Goal: Information Seeking & Learning: Learn about a topic

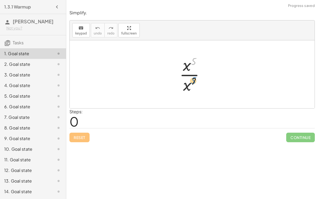
drag, startPoint x: 194, startPoint y: 59, endPoint x: 194, endPoint y: 76, distance: 17.8
click at [194, 76] on div at bounding box center [194, 74] width 35 height 41
drag, startPoint x: 194, startPoint y: 77, endPoint x: 194, endPoint y: 59, distance: 18.1
click at [194, 59] on div at bounding box center [194, 74] width 35 height 41
drag, startPoint x: 187, startPoint y: 64, endPoint x: 191, endPoint y: 87, distance: 22.7
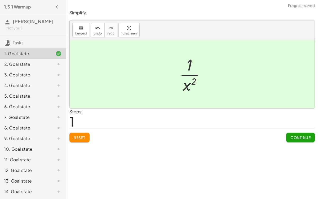
click at [302, 135] on span "Continue" at bounding box center [301, 137] width 20 height 5
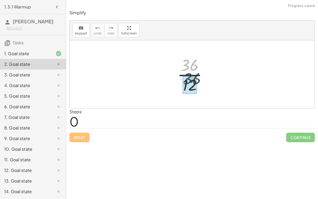
drag, startPoint x: 190, startPoint y: 67, endPoint x: 192, endPoint y: 82, distance: 15.5
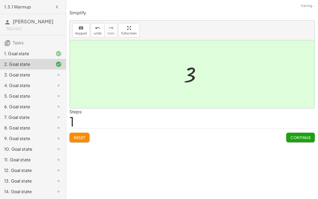
click at [310, 137] on span "Continue" at bounding box center [301, 137] width 20 height 5
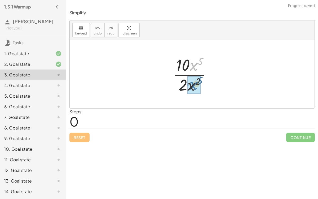
drag, startPoint x: 193, startPoint y: 64, endPoint x: 193, endPoint y: 83, distance: 18.8
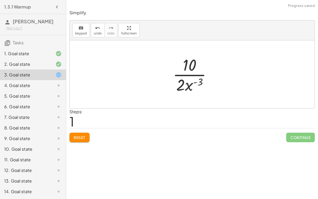
click at [195, 81] on div at bounding box center [194, 74] width 48 height 41
click at [196, 82] on div at bounding box center [194, 74] width 48 height 41
drag, startPoint x: 182, startPoint y: 82, endPoint x: 189, endPoint y: 66, distance: 17.7
drag, startPoint x: 183, startPoint y: 83, endPoint x: 188, endPoint y: 59, distance: 24.6
click at [188, 59] on div at bounding box center [195, 74] width 40 height 41
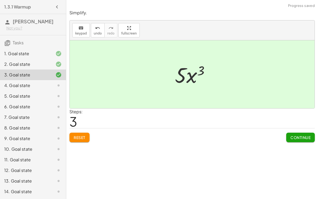
click at [305, 139] on span "Continue" at bounding box center [301, 137] width 20 height 5
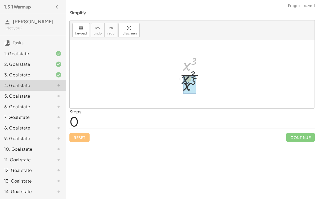
drag, startPoint x: 189, startPoint y: 62, endPoint x: 188, endPoint y: 77, distance: 15.4
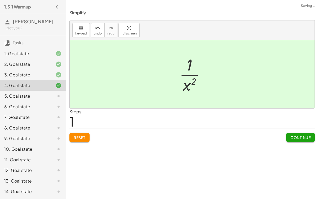
click at [288, 133] on button "Continue" at bounding box center [301, 138] width 29 height 10
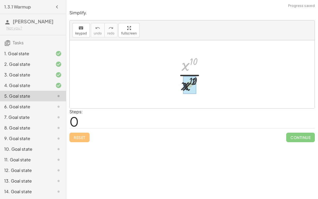
drag, startPoint x: 187, startPoint y: 63, endPoint x: 185, endPoint y: 86, distance: 22.6
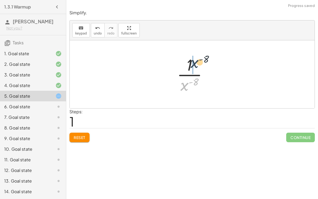
drag, startPoint x: 185, startPoint y: 89, endPoint x: 195, endPoint y: 66, distance: 25.3
click at [195, 66] on div at bounding box center [195, 74] width 40 height 41
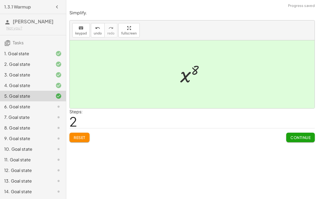
click at [287, 133] on button "Continue" at bounding box center [301, 138] width 29 height 10
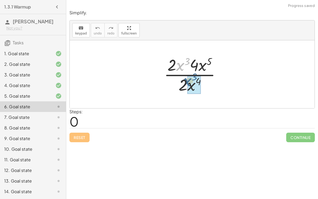
drag, startPoint x: 178, startPoint y: 67, endPoint x: 185, endPoint y: 83, distance: 17.5
click at [185, 83] on div at bounding box center [195, 74] width 66 height 41
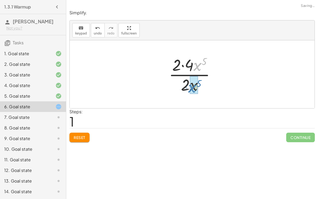
drag, startPoint x: 197, startPoint y: 64, endPoint x: 192, endPoint y: 85, distance: 22.4
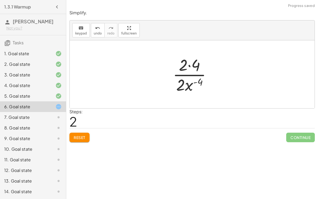
click at [190, 66] on div at bounding box center [194, 74] width 48 height 41
drag, startPoint x: 191, startPoint y: 82, endPoint x: 193, endPoint y: 58, distance: 24.5
click at [193, 58] on div at bounding box center [194, 74] width 48 height 41
click at [193, 65] on div at bounding box center [194, 74] width 45 height 41
drag, startPoint x: 194, startPoint y: 61, endPoint x: 198, endPoint y: 81, distance: 20.0
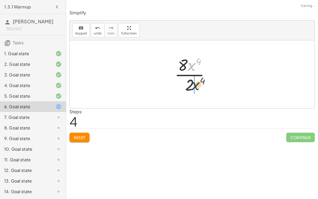
click at [198, 81] on div at bounding box center [194, 74] width 45 height 41
drag, startPoint x: 189, startPoint y: 65, endPoint x: 182, endPoint y: 83, distance: 19.5
drag, startPoint x: 192, startPoint y: 81, endPoint x: 192, endPoint y: 69, distance: 12.5
click at [192, 69] on div at bounding box center [194, 74] width 39 height 41
drag, startPoint x: 185, startPoint y: 86, endPoint x: 189, endPoint y: 62, distance: 23.9
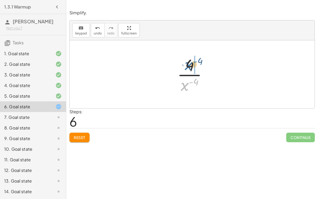
click at [189, 62] on div at bounding box center [194, 74] width 39 height 41
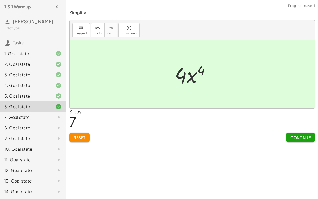
click at [289, 135] on button "Continue" at bounding box center [301, 138] width 29 height 10
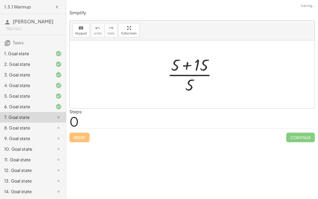
click at [187, 62] on div at bounding box center [194, 74] width 59 height 41
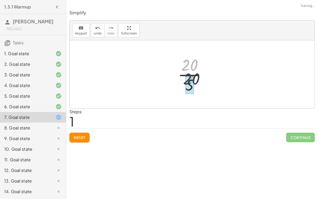
drag, startPoint x: 189, startPoint y: 63, endPoint x: 191, endPoint y: 77, distance: 14.4
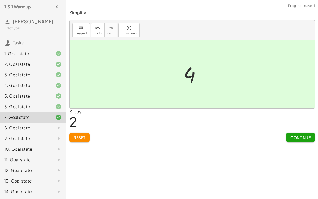
click at [295, 136] on span "Continue" at bounding box center [301, 137] width 20 height 5
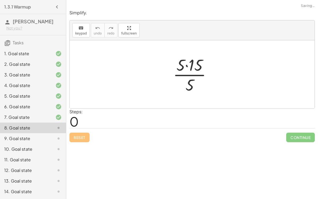
click at [187, 66] on div at bounding box center [195, 74] width 48 height 41
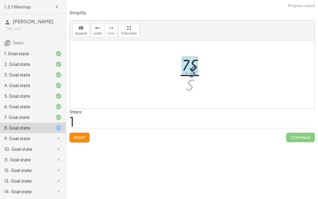
drag, startPoint x: 189, startPoint y: 84, endPoint x: 191, endPoint y: 70, distance: 13.7
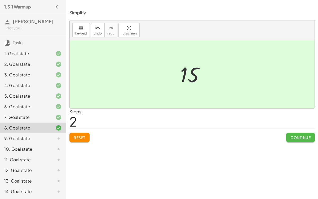
click at [304, 136] on span "Continue" at bounding box center [301, 137] width 20 height 5
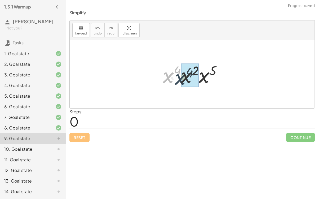
drag, startPoint x: 166, startPoint y: 76, endPoint x: 179, endPoint y: 77, distance: 13.1
click at [179, 77] on div at bounding box center [195, 74] width 68 height 27
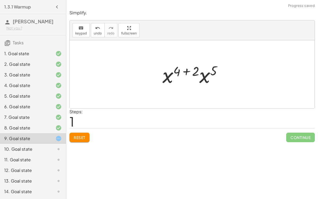
click at [187, 73] on div at bounding box center [194, 74] width 69 height 27
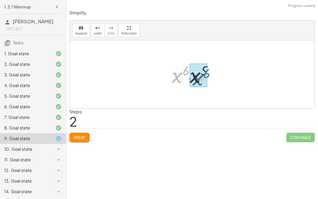
drag, startPoint x: 176, startPoint y: 77, endPoint x: 197, endPoint y: 79, distance: 21.1
click at [194, 70] on div at bounding box center [194, 74] width 51 height 26
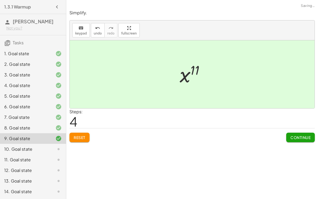
click at [296, 139] on span "Continue" at bounding box center [301, 137] width 20 height 5
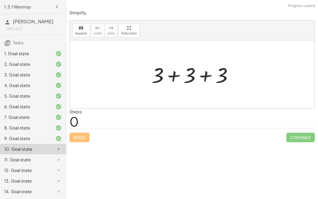
click at [177, 73] on div at bounding box center [194, 74] width 90 height 27
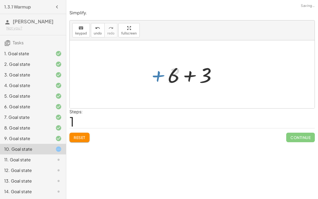
click at [184, 74] on div at bounding box center [194, 74] width 58 height 27
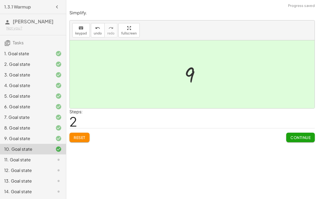
click at [287, 137] on button "Continue" at bounding box center [301, 138] width 29 height 10
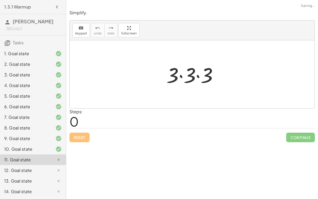
click at [183, 75] on div at bounding box center [194, 74] width 61 height 27
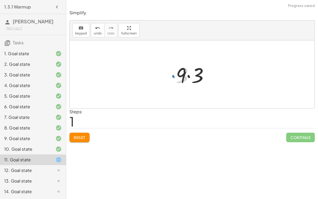
click at [193, 75] on div at bounding box center [195, 74] width 42 height 27
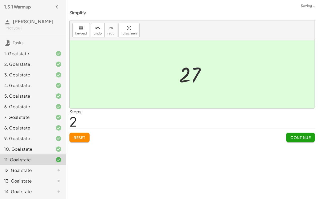
click at [295, 135] on span "Continue" at bounding box center [301, 137] width 20 height 5
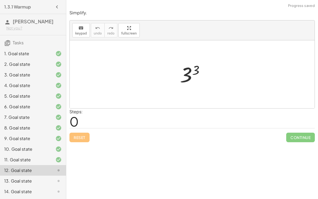
click at [192, 74] on div at bounding box center [195, 74] width 34 height 26
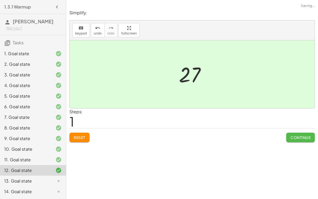
click at [287, 136] on button "Continue" at bounding box center [301, 138] width 29 height 10
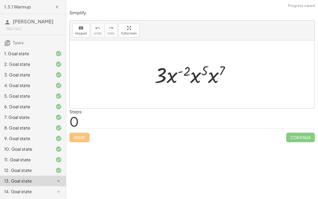
click at [191, 73] on div at bounding box center [194, 74] width 85 height 27
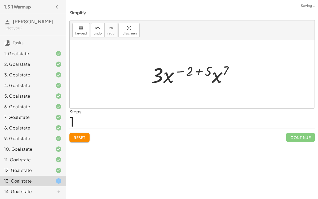
click at [199, 73] on div at bounding box center [195, 74] width 92 height 27
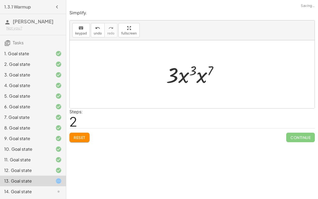
click at [202, 75] on div at bounding box center [195, 74] width 62 height 27
click at [200, 71] on div at bounding box center [194, 74] width 63 height 27
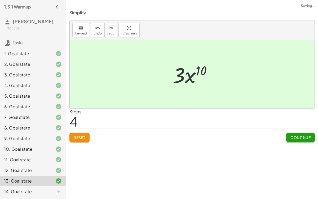
click at [192, 73] on div at bounding box center [194, 74] width 48 height 27
click at [310, 136] on span "Continue" at bounding box center [301, 137] width 20 height 5
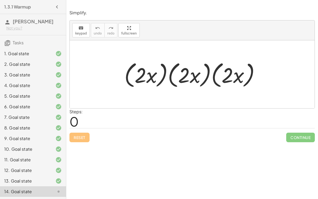
click at [165, 71] on div at bounding box center [194, 74] width 145 height 31
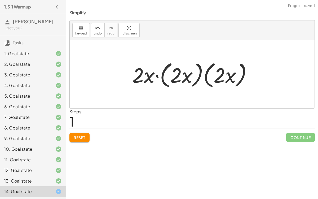
click at [200, 76] on div at bounding box center [194, 74] width 129 height 31
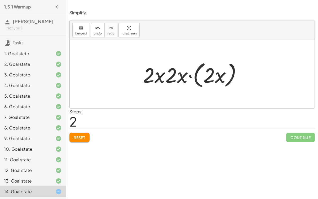
click at [190, 77] on div at bounding box center [194, 74] width 108 height 31
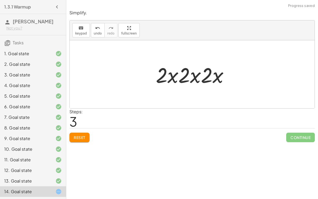
click at [189, 77] on div at bounding box center [194, 74] width 82 height 27
drag, startPoint x: 184, startPoint y: 76, endPoint x: 207, endPoint y: 78, distance: 23.5
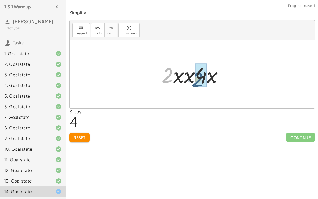
drag, startPoint x: 168, startPoint y: 73, endPoint x: 199, endPoint y: 76, distance: 30.4
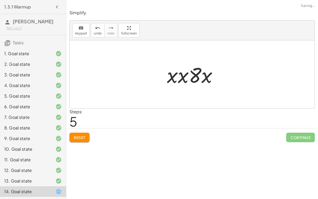
click at [179, 76] on div at bounding box center [195, 74] width 60 height 27
drag, startPoint x: 182, startPoint y: 71, endPoint x: 190, endPoint y: 75, distance: 9.3
click at [190, 75] on div at bounding box center [194, 74] width 56 height 27
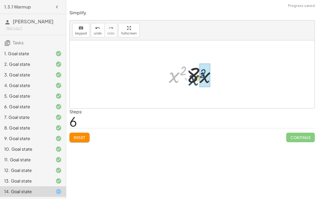
drag, startPoint x: 173, startPoint y: 75, endPoint x: 195, endPoint y: 77, distance: 22.2
click at [195, 77] on div at bounding box center [194, 74] width 56 height 27
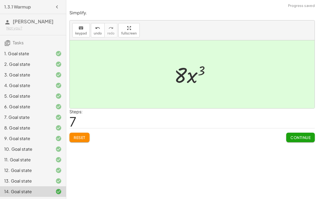
click at [308, 135] on span "Continue" at bounding box center [301, 137] width 20 height 5
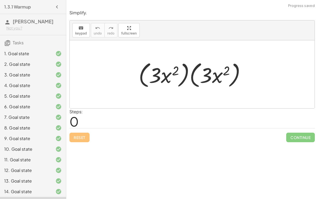
click at [191, 77] on div at bounding box center [194, 74] width 117 height 31
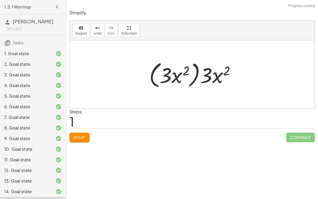
click at [197, 76] on div at bounding box center [195, 74] width 96 height 31
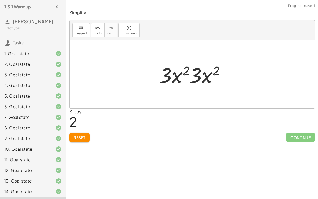
click at [187, 71] on div at bounding box center [194, 74] width 75 height 27
drag, startPoint x: 187, startPoint y: 71, endPoint x: 220, endPoint y: 71, distance: 33.2
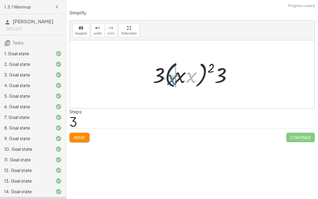
drag, startPoint x: 192, startPoint y: 74, endPoint x: 173, endPoint y: 76, distance: 19.2
drag, startPoint x: 176, startPoint y: 77, endPoint x: 191, endPoint y: 78, distance: 15.2
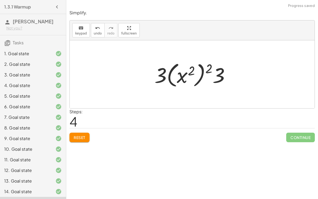
click at [192, 69] on div at bounding box center [194, 74] width 85 height 29
click at [200, 68] on div at bounding box center [194, 74] width 85 height 29
click at [203, 69] on div at bounding box center [194, 74] width 85 height 29
click at [215, 72] on div at bounding box center [194, 74] width 85 height 29
drag, startPoint x: 218, startPoint y: 73, endPoint x: 198, endPoint y: 69, distance: 20.3
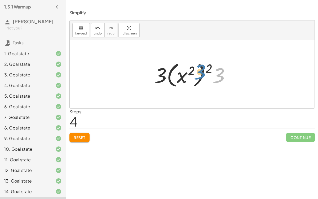
click at [198, 69] on div at bounding box center [194, 74] width 85 height 29
drag, startPoint x: 181, startPoint y: 76, endPoint x: 203, endPoint y: 72, distance: 22.1
click at [203, 72] on div at bounding box center [194, 74] width 85 height 29
click at [167, 73] on div at bounding box center [194, 74] width 85 height 29
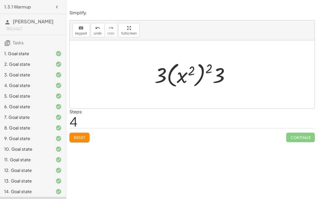
click at [170, 76] on div at bounding box center [194, 74] width 85 height 29
drag, startPoint x: 162, startPoint y: 73, endPoint x: 218, endPoint y: 72, distance: 56.5
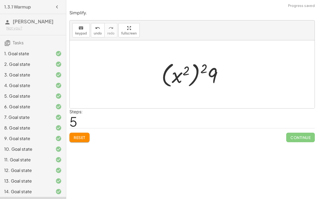
click at [213, 71] on div at bounding box center [194, 74] width 71 height 29
drag, startPoint x: 213, startPoint y: 71, endPoint x: 179, endPoint y: 70, distance: 33.4
click at [179, 70] on div at bounding box center [194, 74] width 71 height 29
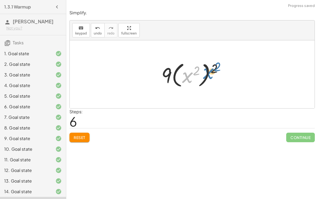
drag, startPoint x: 188, startPoint y: 74, endPoint x: 208, endPoint y: 69, distance: 20.9
click at [208, 69] on div at bounding box center [194, 74] width 71 height 29
drag, startPoint x: 213, startPoint y: 69, endPoint x: 195, endPoint y: 71, distance: 17.9
click at [195, 71] on div at bounding box center [194, 74] width 71 height 29
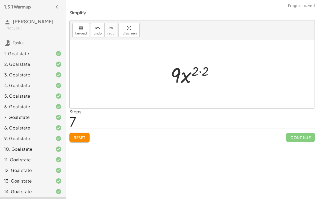
click at [202, 72] on div at bounding box center [194, 74] width 53 height 27
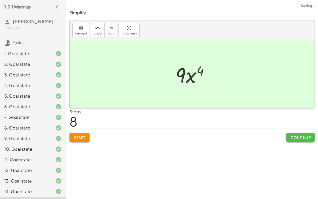
click at [299, 134] on button "Continue" at bounding box center [301, 138] width 29 height 10
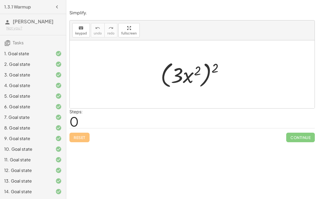
click at [204, 67] on div at bounding box center [194, 74] width 73 height 31
click at [191, 72] on div at bounding box center [194, 74] width 73 height 31
click at [208, 68] on div at bounding box center [194, 74] width 73 height 31
drag, startPoint x: 213, startPoint y: 69, endPoint x: 196, endPoint y: 71, distance: 17.6
click at [196, 71] on div at bounding box center [194, 74] width 73 height 31
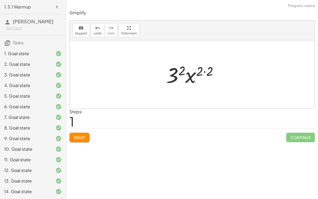
click at [206, 72] on div at bounding box center [195, 74] width 62 height 27
click at [191, 74] on div at bounding box center [195, 74] width 52 height 27
click at [196, 77] on div at bounding box center [195, 74] width 52 height 27
drag, startPoint x: 188, startPoint y: 71, endPoint x: 209, endPoint y: 71, distance: 20.7
click at [209, 71] on div at bounding box center [195, 74] width 52 height 27
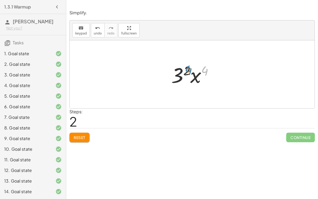
drag, startPoint x: 209, startPoint y: 71, endPoint x: 191, endPoint y: 70, distance: 17.3
click at [191, 70] on div at bounding box center [195, 74] width 52 height 27
click at [180, 73] on div at bounding box center [195, 74] width 52 height 27
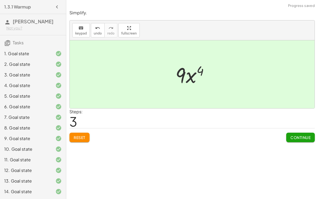
click at [191, 75] on div at bounding box center [194, 74] width 43 height 27
click at [301, 137] on span "Continue" at bounding box center [301, 137] width 20 height 5
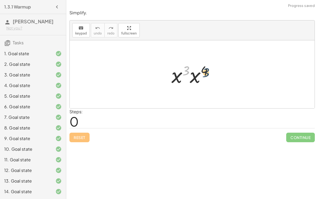
drag, startPoint x: 188, startPoint y: 69, endPoint x: 208, endPoint y: 70, distance: 19.9
click at [208, 70] on div at bounding box center [194, 74] width 51 height 27
drag, startPoint x: 196, startPoint y: 74, endPoint x: 178, endPoint y: 74, distance: 17.8
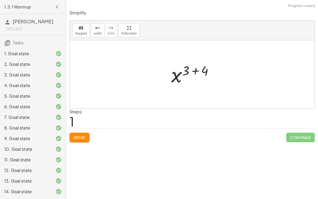
click at [198, 71] on div at bounding box center [195, 74] width 52 height 26
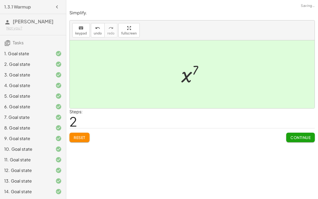
click at [299, 139] on span "Continue" at bounding box center [301, 137] width 20 height 5
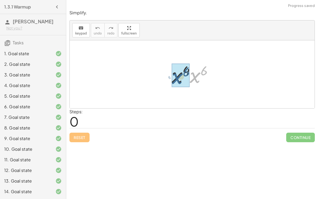
drag, startPoint x: 193, startPoint y: 72, endPoint x: 175, endPoint y: 72, distance: 18.1
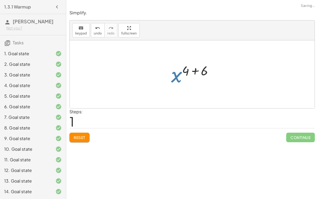
click at [197, 68] on div at bounding box center [194, 74] width 51 height 26
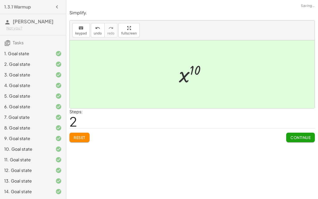
click at [307, 139] on span "Continue" at bounding box center [301, 137] width 20 height 5
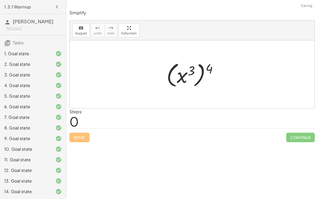
click at [181, 78] on div at bounding box center [194, 74] width 61 height 29
click at [203, 66] on div at bounding box center [194, 74] width 61 height 29
click at [202, 67] on div at bounding box center [194, 74] width 61 height 29
drag, startPoint x: 208, startPoint y: 68, endPoint x: 189, endPoint y: 68, distance: 18.9
click at [189, 68] on div at bounding box center [194, 74] width 61 height 29
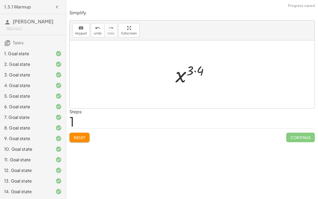
click at [196, 70] on div at bounding box center [194, 74] width 43 height 26
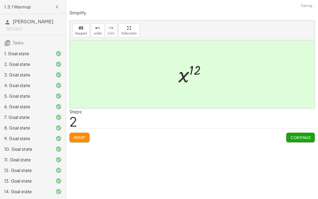
click at [299, 133] on button "Continue" at bounding box center [301, 138] width 29 height 10
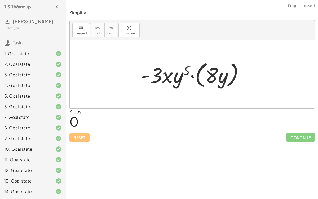
click at [193, 75] on div at bounding box center [194, 74] width 113 height 31
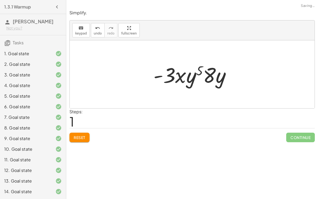
click at [192, 75] on div at bounding box center [194, 74] width 87 height 27
click at [214, 78] on div at bounding box center [194, 74] width 87 height 27
drag, startPoint x: 214, startPoint y: 78, endPoint x: 169, endPoint y: 78, distance: 44.8
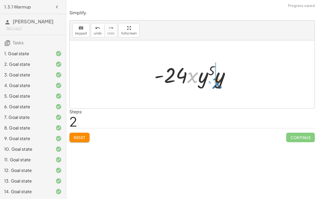
drag, startPoint x: 189, startPoint y: 78, endPoint x: 213, endPoint y: 83, distance: 25.3
click at [213, 83] on div at bounding box center [194, 74] width 85 height 27
drag, startPoint x: 210, startPoint y: 78, endPoint x: 214, endPoint y: 78, distance: 4.0
click at [214, 78] on div at bounding box center [194, 74] width 85 height 27
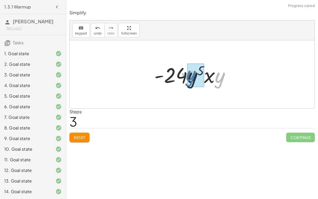
drag, startPoint x: 223, startPoint y: 79, endPoint x: 196, endPoint y: 77, distance: 27.6
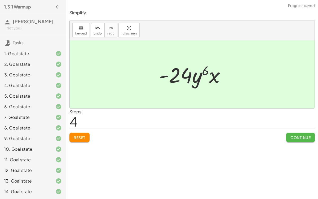
click at [300, 133] on button "Continue" at bounding box center [301, 138] width 29 height 10
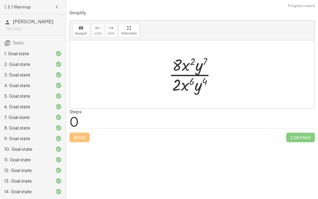
click at [192, 64] on div at bounding box center [194, 74] width 57 height 41
drag, startPoint x: 186, startPoint y: 65, endPoint x: 187, endPoint y: 84, distance: 18.9
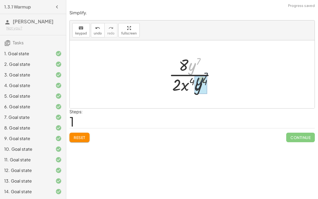
drag, startPoint x: 192, startPoint y: 67, endPoint x: 199, endPoint y: 84, distance: 19.0
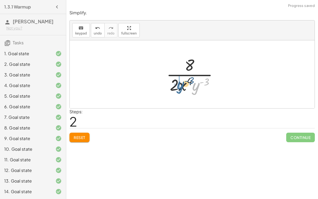
drag, startPoint x: 197, startPoint y: 84, endPoint x: 181, endPoint y: 83, distance: 16.0
click at [181, 83] on div at bounding box center [194, 74] width 61 height 41
drag, startPoint x: 188, startPoint y: 60, endPoint x: 175, endPoint y: 81, distance: 23.8
click at [184, 82] on div at bounding box center [194, 74] width 52 height 41
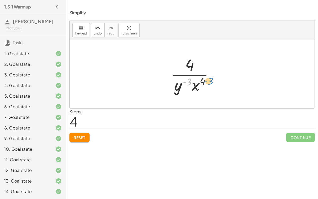
drag, startPoint x: 184, startPoint y: 82, endPoint x: 206, endPoint y: 81, distance: 21.3
click at [206, 81] on div at bounding box center [194, 74] width 52 height 41
drag, startPoint x: 203, startPoint y: 80, endPoint x: 188, endPoint y: 79, distance: 14.9
click at [188, 79] on div at bounding box center [194, 74] width 52 height 41
drag, startPoint x: 196, startPoint y: 85, endPoint x: 177, endPoint y: 84, distance: 18.6
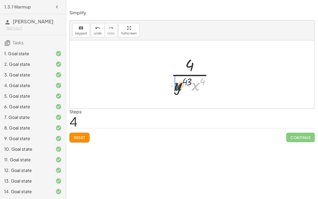
click at [177, 84] on div at bounding box center [194, 74] width 52 height 41
click at [191, 87] on div at bounding box center [194, 74] width 52 height 41
click at [188, 74] on div at bounding box center [194, 74] width 52 height 41
drag, startPoint x: 189, startPoint y: 61, endPoint x: 186, endPoint y: 80, distance: 19.4
click at [186, 80] on div at bounding box center [194, 74] width 52 height 41
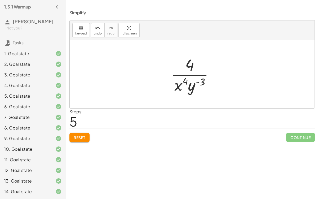
scroll to position [74, 0]
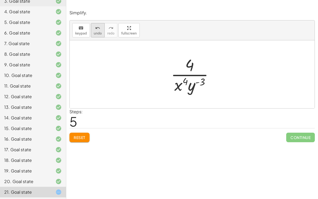
click at [97, 29] on icon "undo" at bounding box center [97, 28] width 5 height 6
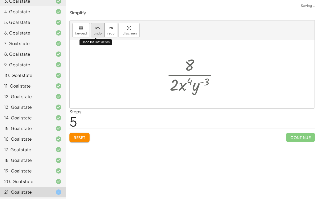
click at [97, 29] on icon "undo" at bounding box center [97, 28] width 5 height 6
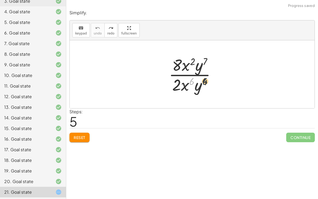
drag, startPoint x: 192, startPoint y: 79, endPoint x: 206, endPoint y: 79, distance: 14.1
click at [206, 79] on div at bounding box center [194, 74] width 57 height 41
drag, startPoint x: 177, startPoint y: 85, endPoint x: 175, endPoint y: 71, distance: 14.2
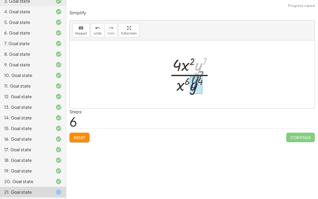
drag, startPoint x: 197, startPoint y: 67, endPoint x: 194, endPoint y: 82, distance: 15.4
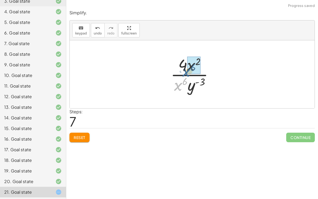
drag, startPoint x: 181, startPoint y: 83, endPoint x: 194, endPoint y: 66, distance: 21.0
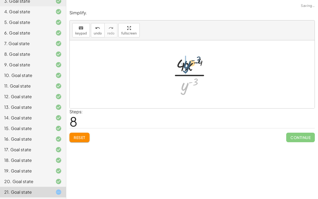
drag, startPoint x: 184, startPoint y: 87, endPoint x: 185, endPoint y: 62, distance: 24.2
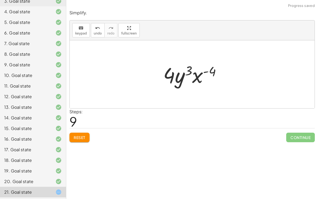
click at [198, 75] on div at bounding box center [194, 74] width 67 height 27
drag, startPoint x: 198, startPoint y: 75, endPoint x: 200, endPoint y: 87, distance: 11.5
click at [200, 87] on div at bounding box center [194, 74] width 67 height 27
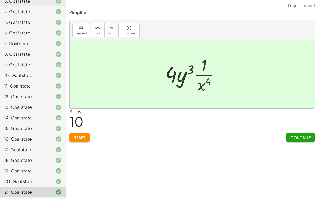
click at [204, 75] on div at bounding box center [195, 74] width 64 height 41
click at [300, 139] on span "Continue" at bounding box center [301, 137] width 20 height 5
